Goal: Navigation & Orientation: Go to known website

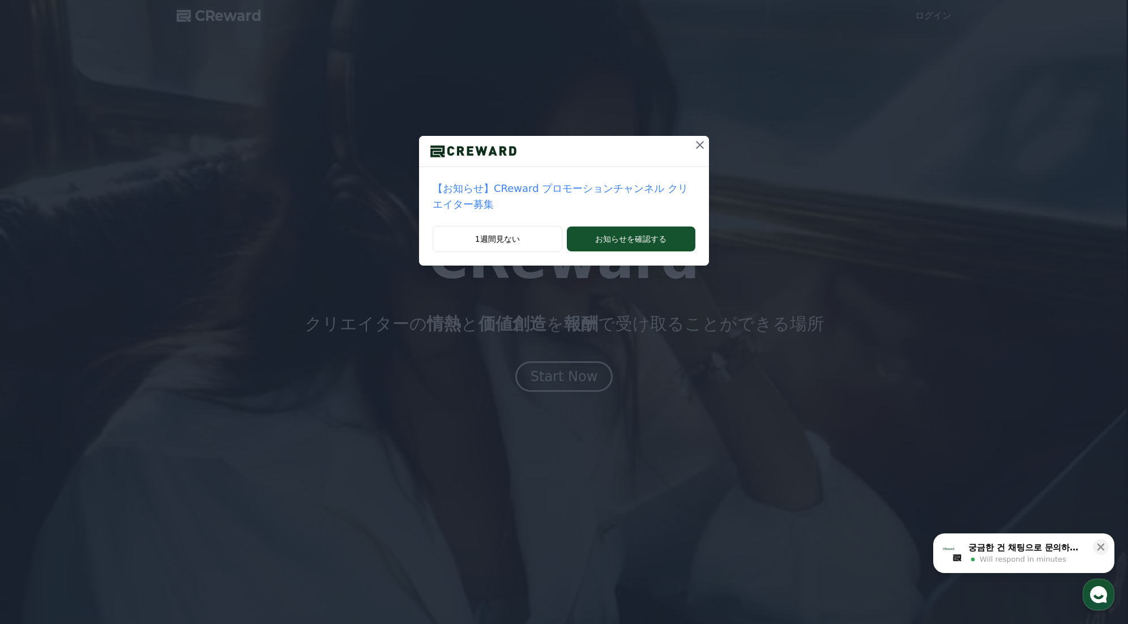
click at [693, 142] on icon at bounding box center [700, 145] width 14 height 14
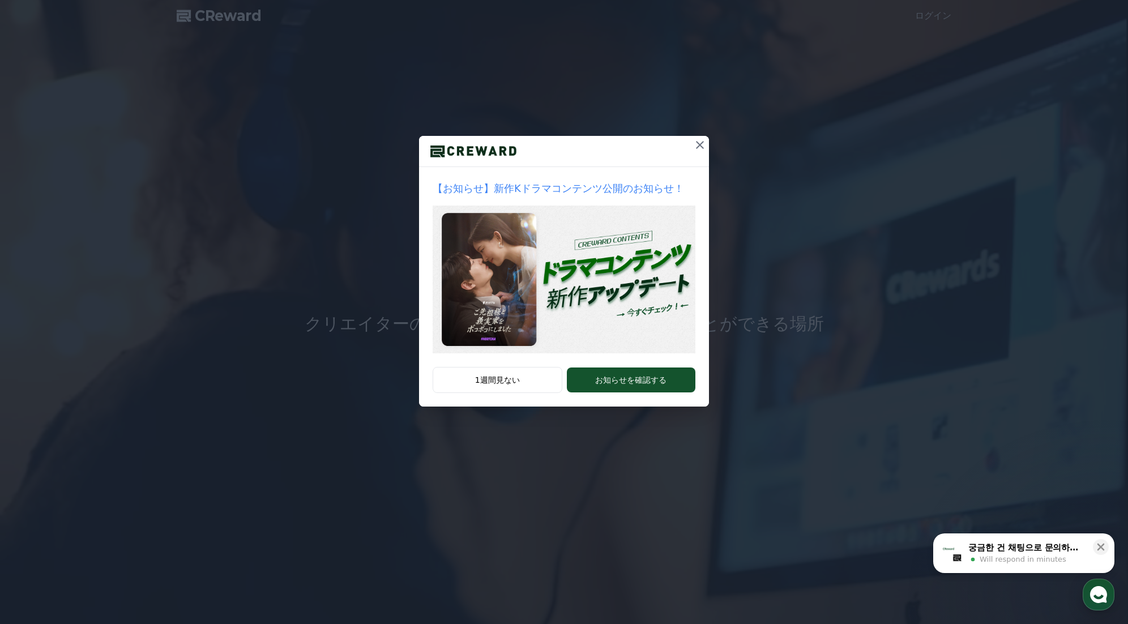
click at [694, 146] on icon at bounding box center [700, 145] width 14 height 14
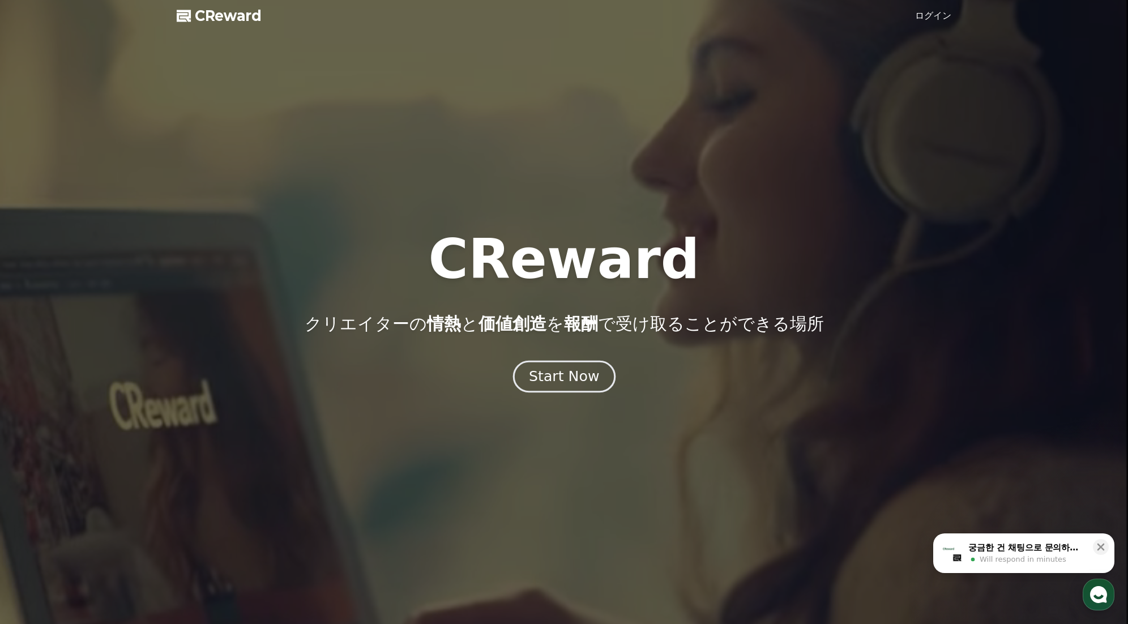
click at [548, 379] on div "Start Now" at bounding box center [564, 376] width 70 height 19
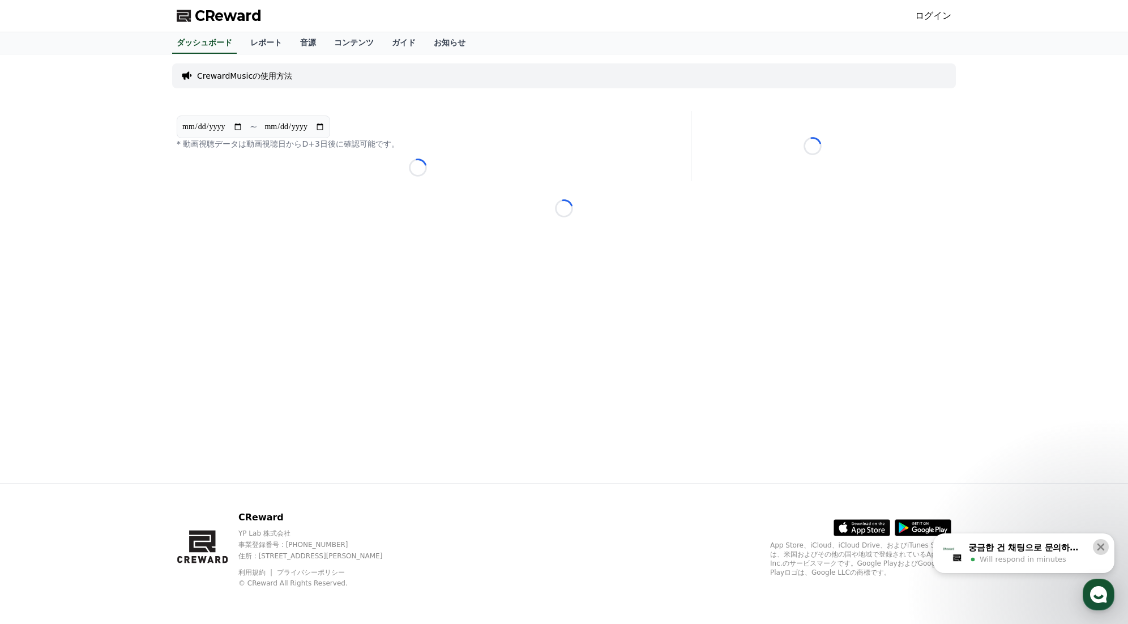
click at [1104, 547] on icon at bounding box center [1100, 546] width 11 height 11
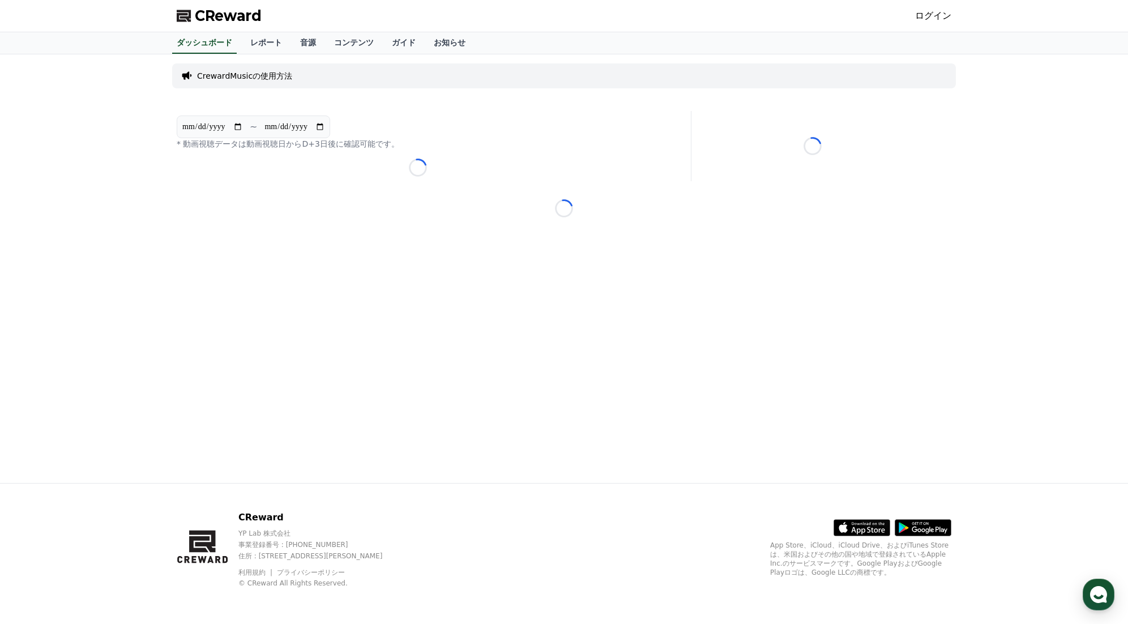
click at [233, 8] on span "CReward" at bounding box center [228, 16] width 67 height 18
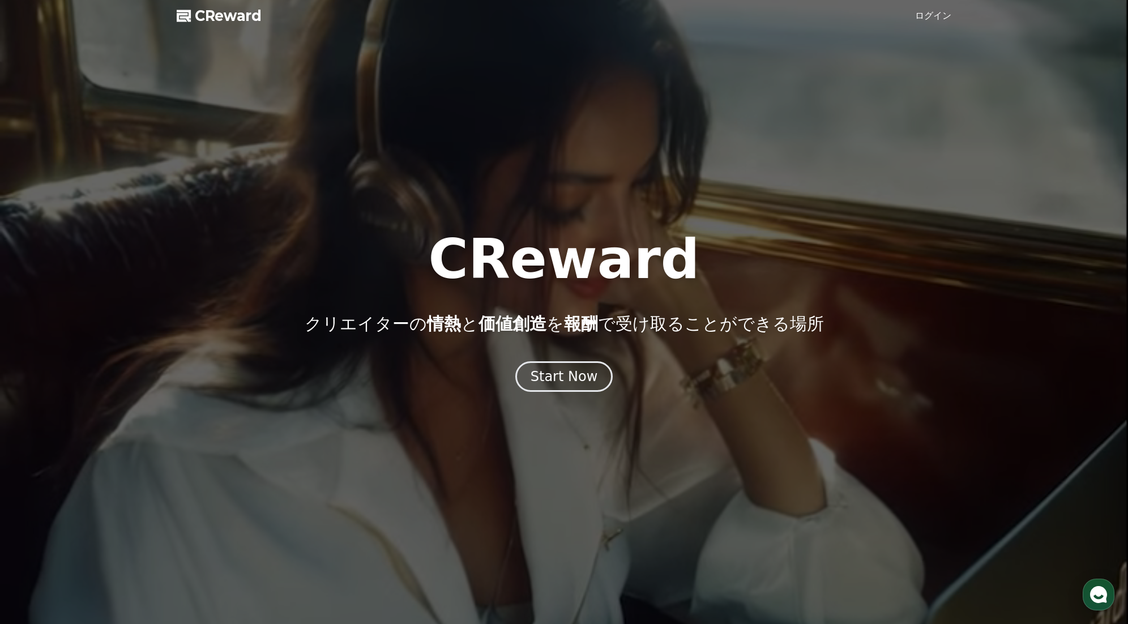
click at [238, 20] on span "CReward" at bounding box center [228, 16] width 67 height 18
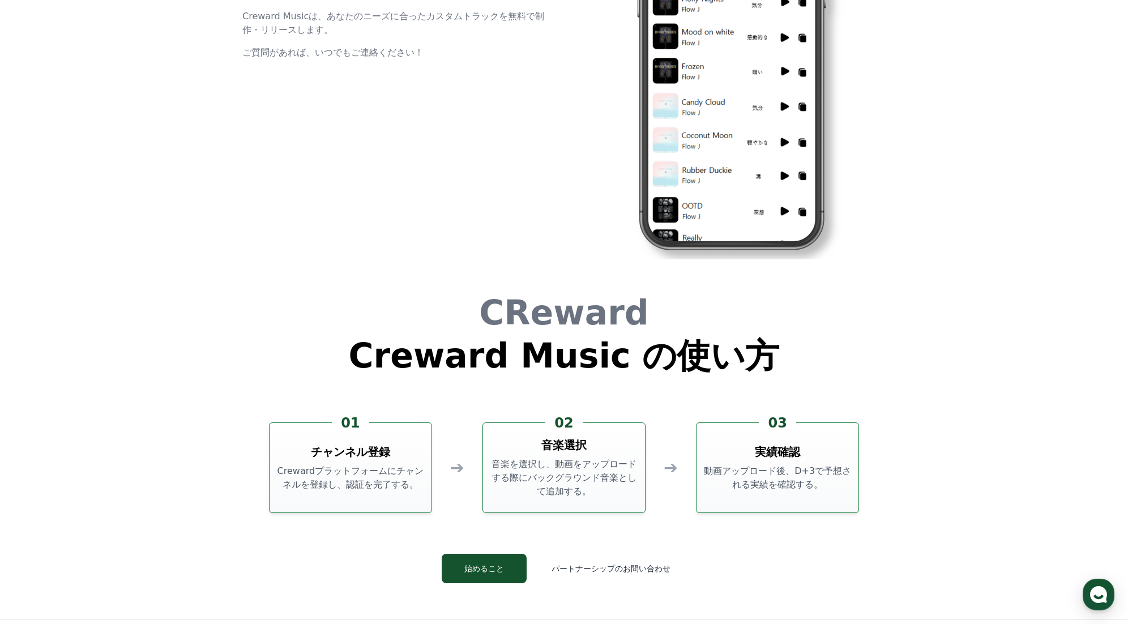
scroll to position [3069, 0]
